Goal: Task Accomplishment & Management: Manage account settings

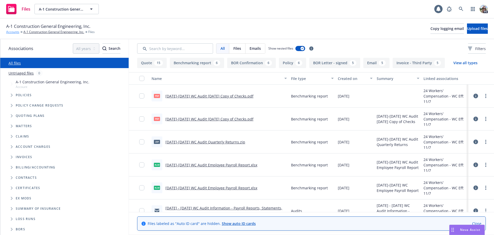
click at [8, 32] on link "Accounts" at bounding box center [12, 32] width 13 height 5
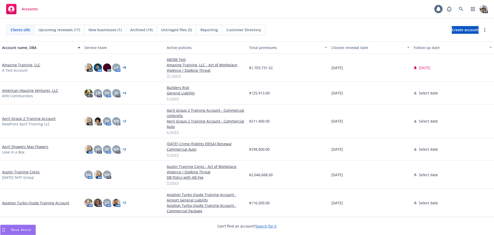
click at [14, 63] on link "Amazing Training, LLC" at bounding box center [21, 64] width 38 height 5
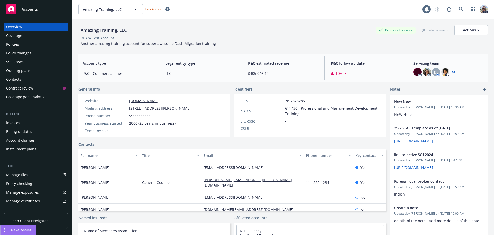
click at [11, 44] on div "Policies" at bounding box center [12, 44] width 13 height 8
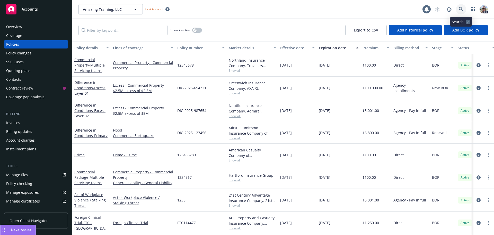
click at [460, 8] on icon at bounding box center [461, 9] width 4 height 4
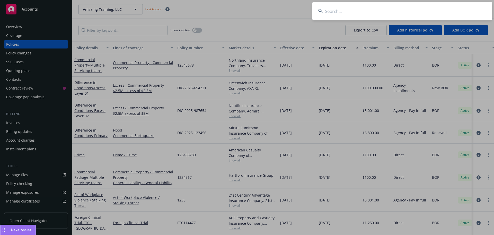
click at [350, 10] on input at bounding box center [402, 11] width 180 height 19
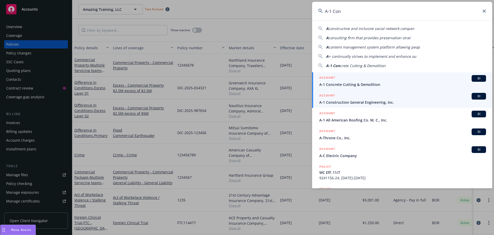
type input "A-1 Con"
click at [347, 103] on span "A-1 Construction General Engineering, Inc." at bounding box center [402, 101] width 167 height 5
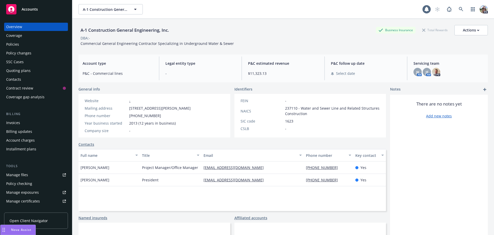
click at [17, 44] on div "Policies" at bounding box center [12, 44] width 13 height 8
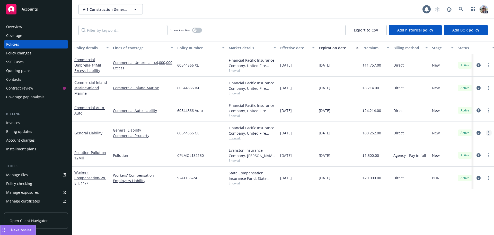
click at [490, 133] on link "more" at bounding box center [489, 132] width 6 height 6
drag, startPoint x: 450, startPoint y: 215, endPoint x: 420, endPoint y: 125, distance: 95.5
click at [450, 216] on link "Copy logging email" at bounding box center [461, 215] width 61 height 10
click at [78, 134] on link "General Liability" at bounding box center [88, 132] width 28 height 5
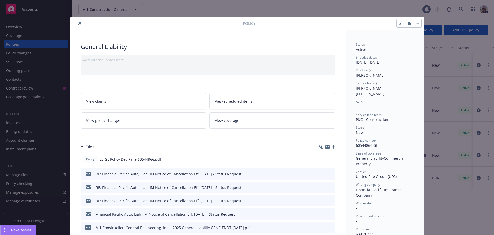
click at [330, 199] on icon "preview file" at bounding box center [330, 200] width 5 height 4
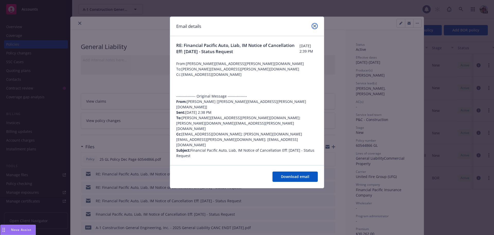
click at [313, 24] on link "close" at bounding box center [315, 26] width 6 height 6
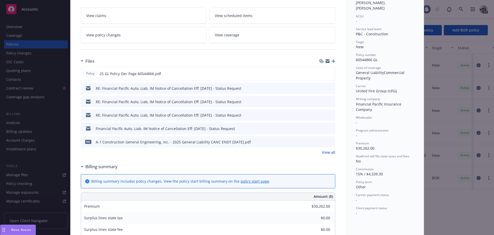
scroll to position [95, 0]
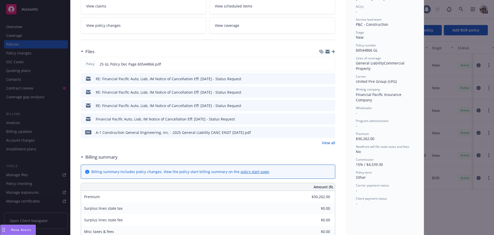
click at [325, 144] on link "View all" at bounding box center [328, 142] width 13 height 5
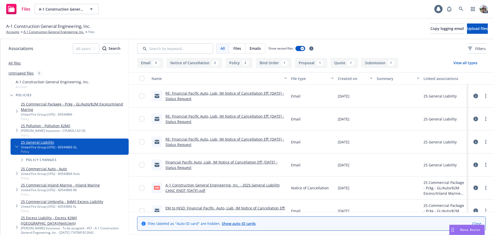
click at [196, 90] on div "RE: Financial Pacific Auto, Liab, IM Notice of Cancellation Eff: [DATE] - Statu…" at bounding box center [220, 95] width 140 height 23
click at [196, 93] on link "RE: Financial Pacific Auto, Liab, IM Notice of Cancellation Eff: [DATE] - Statu…" at bounding box center [225, 96] width 119 height 10
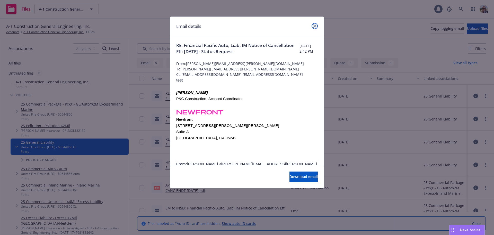
click at [314, 26] on icon "close" at bounding box center [314, 25] width 3 height 3
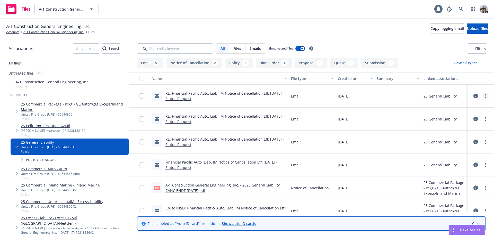
click at [483, 95] on link "more" at bounding box center [486, 96] width 6 height 6
click at [453, 107] on link "Archive" at bounding box center [459, 106] width 51 height 10
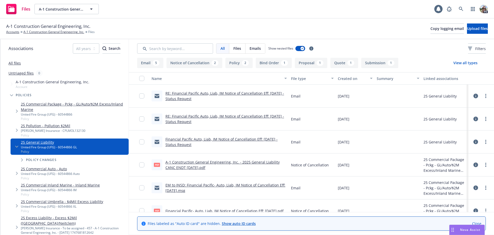
click at [182, 92] on link "RE: Financial Pacific Auto, Liab, IM Notice of Cancellation Eff: 8/31/25 - Stat…" at bounding box center [225, 96] width 119 height 10
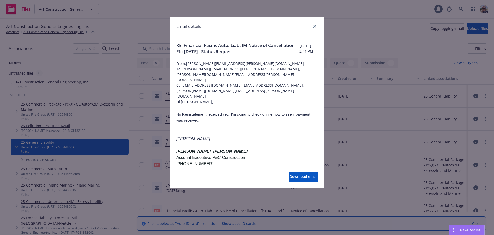
click at [318, 25] on div "Email details" at bounding box center [247, 26] width 154 height 19
click at [316, 24] on icon "close" at bounding box center [314, 25] width 3 height 3
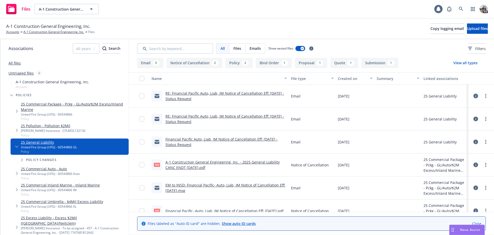
click at [178, 115] on link "RE: Financial Pacific Auto, Liab, IM Notice of Cancellation Eff: 8/31/25 - Stat…" at bounding box center [225, 119] width 119 height 10
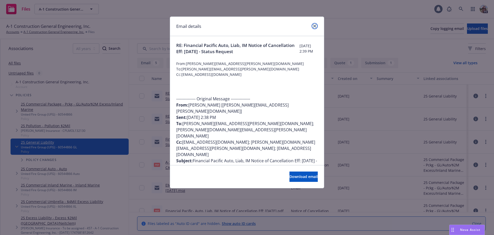
click at [317, 24] on link "close" at bounding box center [315, 26] width 6 height 6
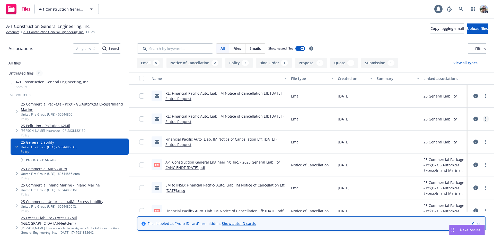
drag, startPoint x: 483, startPoint y: 119, endPoint x: 489, endPoint y: 120, distance: 6.1
click at [483, 119] on link "more" at bounding box center [486, 119] width 6 height 6
click at [447, 130] on link "Archive" at bounding box center [459, 129] width 51 height 10
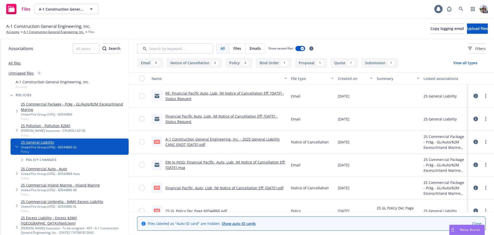
click at [183, 117] on link "Financial Pacific Auto, Liab, IM Notice of Cancellation Eff: 8/31/25 - Status R…" at bounding box center [222, 119] width 112 height 10
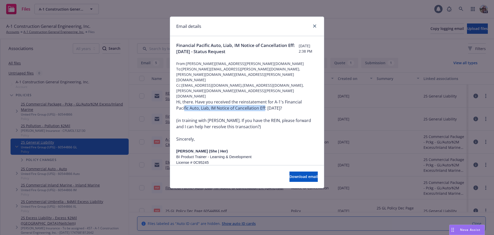
drag, startPoint x: 246, startPoint y: 90, endPoint x: 262, endPoint y: 92, distance: 16.3
drag, startPoint x: 314, startPoint y: 25, endPoint x: 210, endPoint y: 70, distance: 112.7
click at [314, 25] on icon "close" at bounding box center [314, 25] width 3 height 3
